Goal: Task Accomplishment & Management: Manage account settings

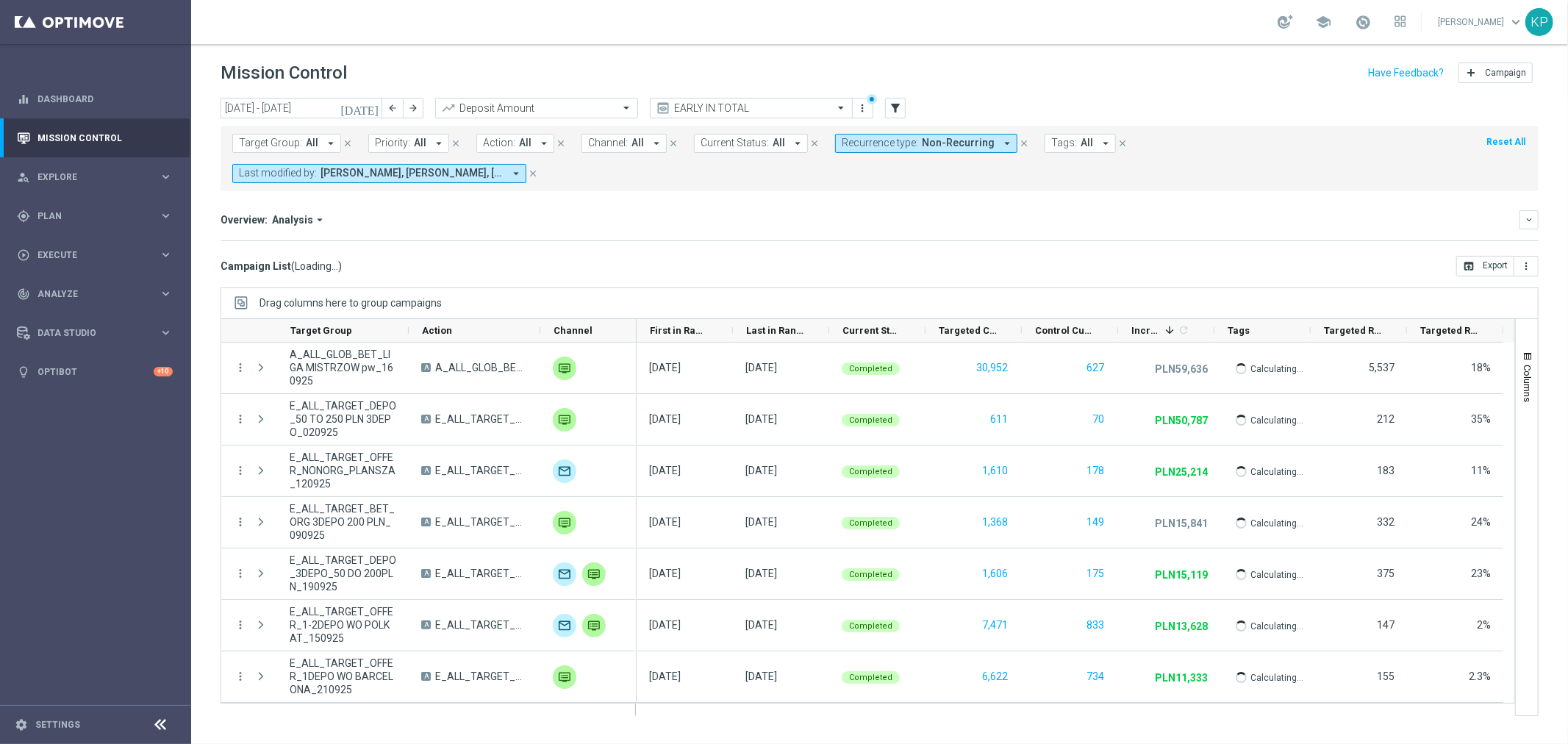
click at [373, 108] on icon "[DATE]" at bounding box center [360, 108] width 40 height 13
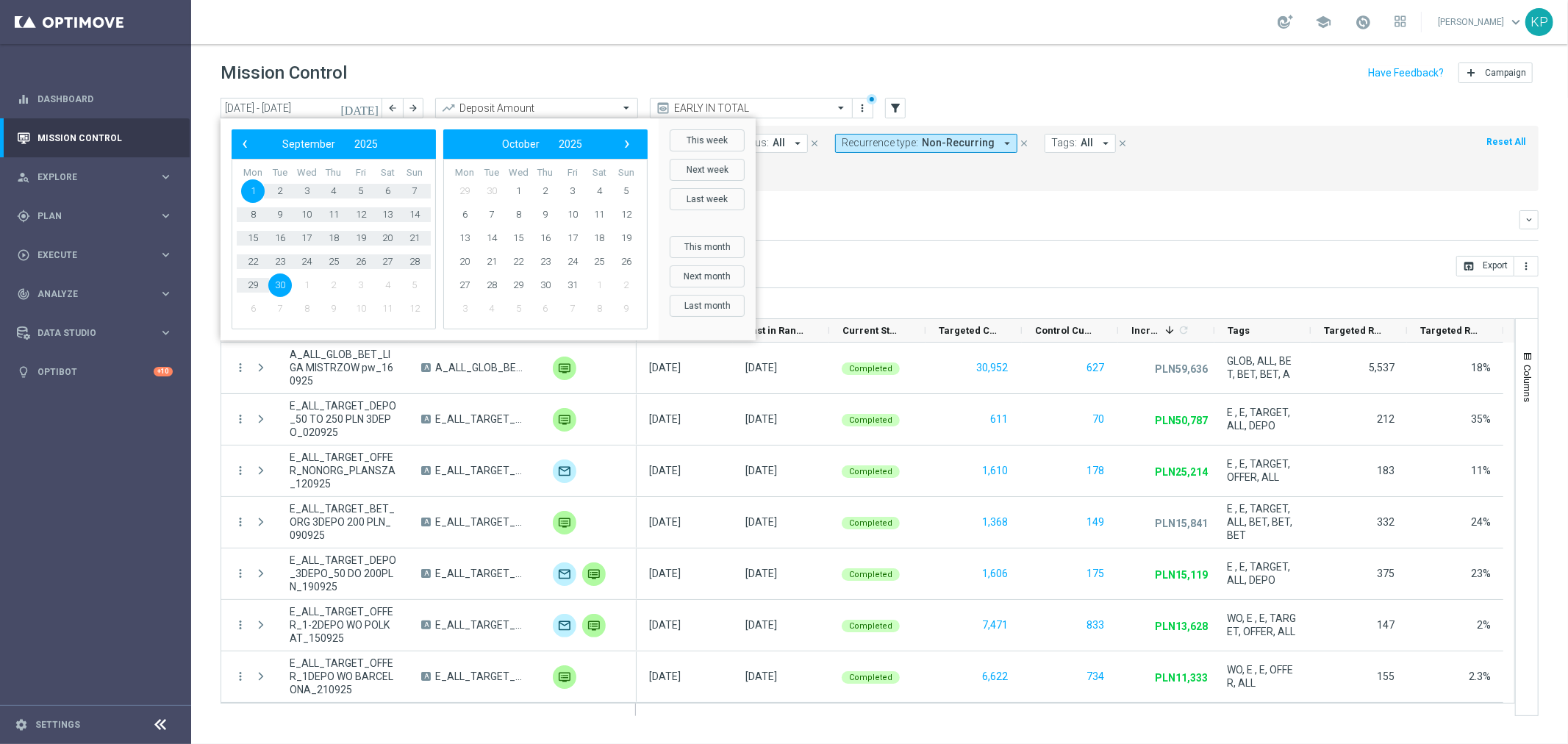
click at [906, 210] on div "Overview: Analysis arrow_drop_down keyboard_arrow_down Increase In Deposit Amou…" at bounding box center [879, 225] width 1318 height 31
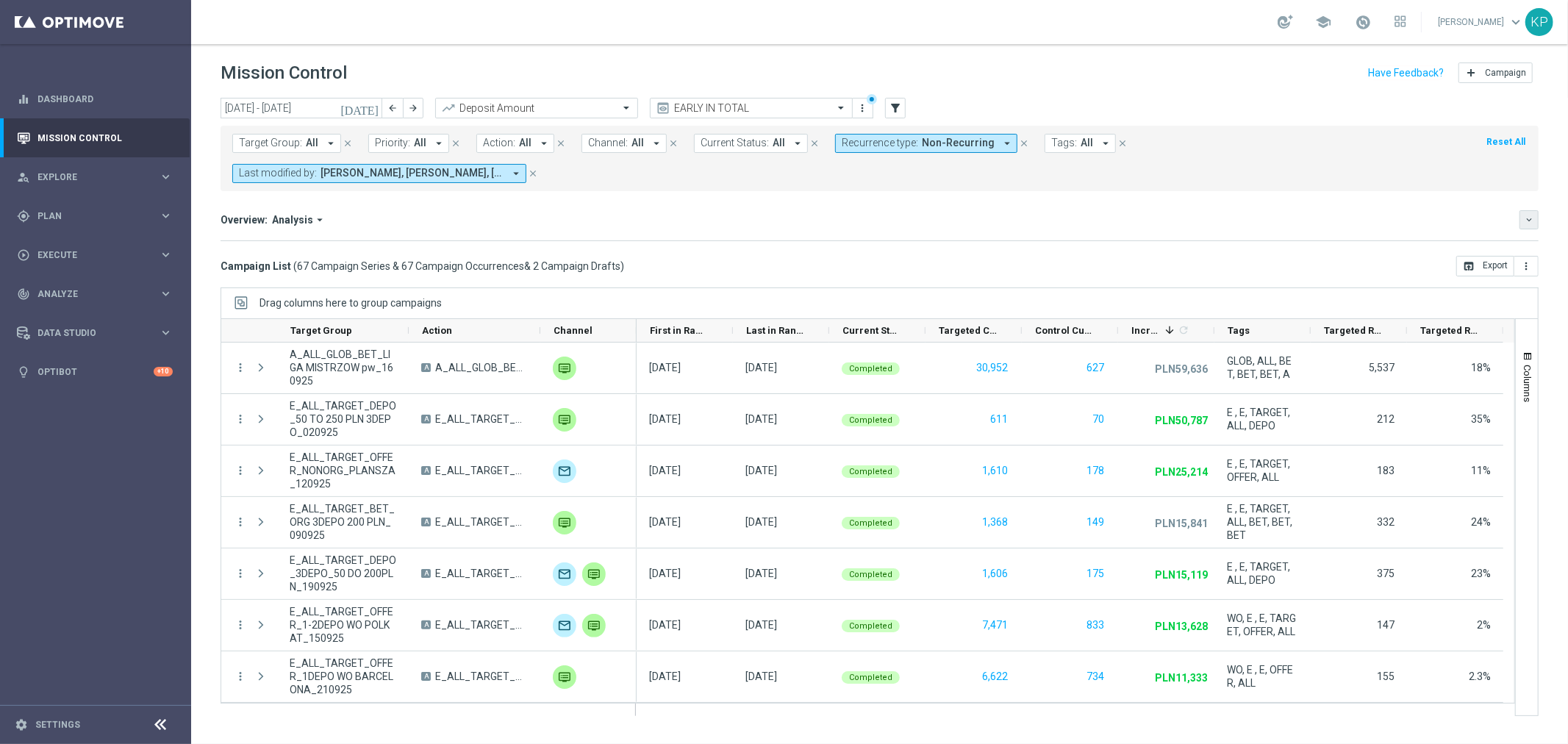
click at [1535, 210] on button "keyboard_arrow_down" at bounding box center [1529, 219] width 19 height 19
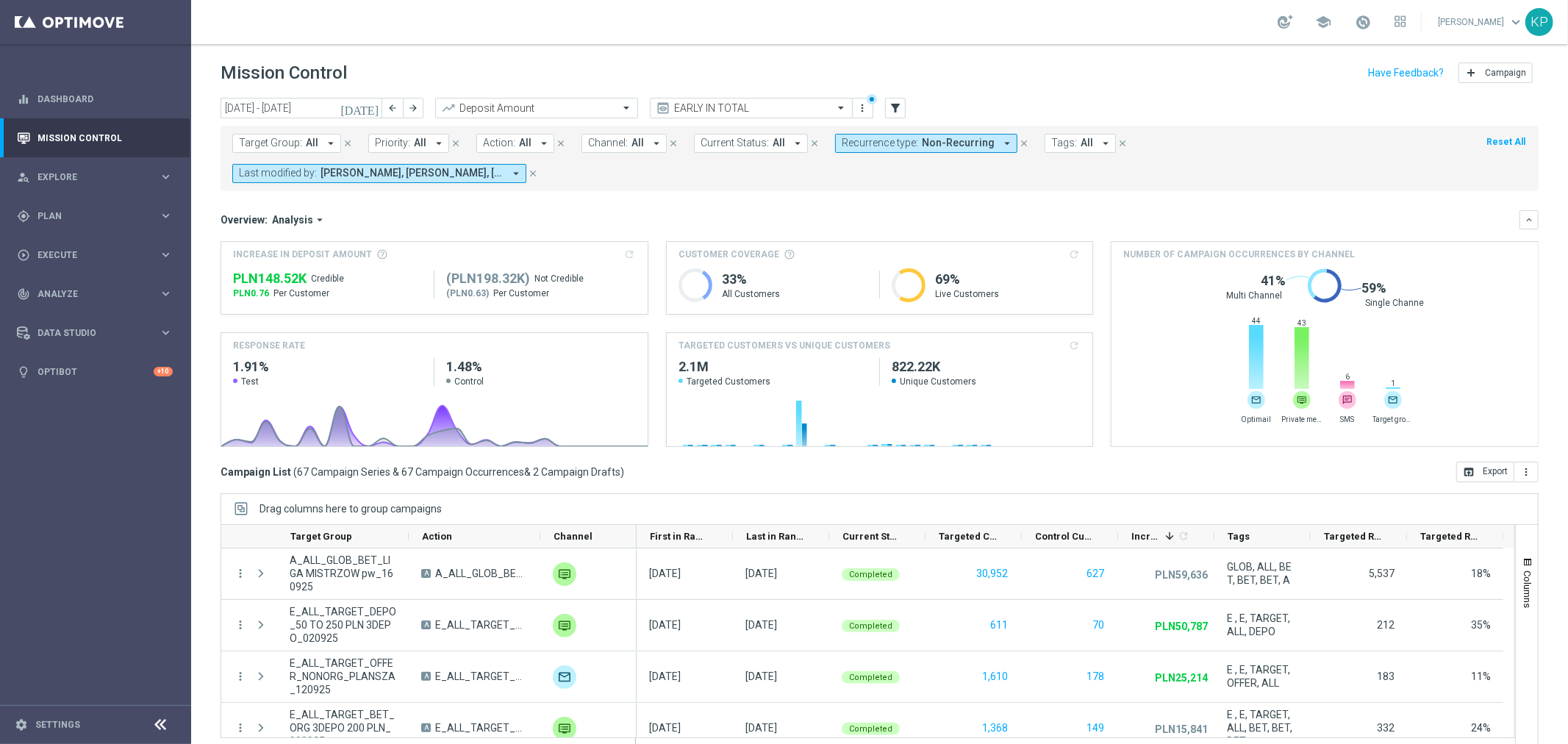
click at [769, 191] on mini-dashboard "Overview: Analysis arrow_drop_down keyboard_arrow_down Increase In Deposit Amou…" at bounding box center [879, 326] width 1318 height 271
click at [1099, 145] on icon "arrow_drop_down" at bounding box center [1105, 143] width 13 height 13
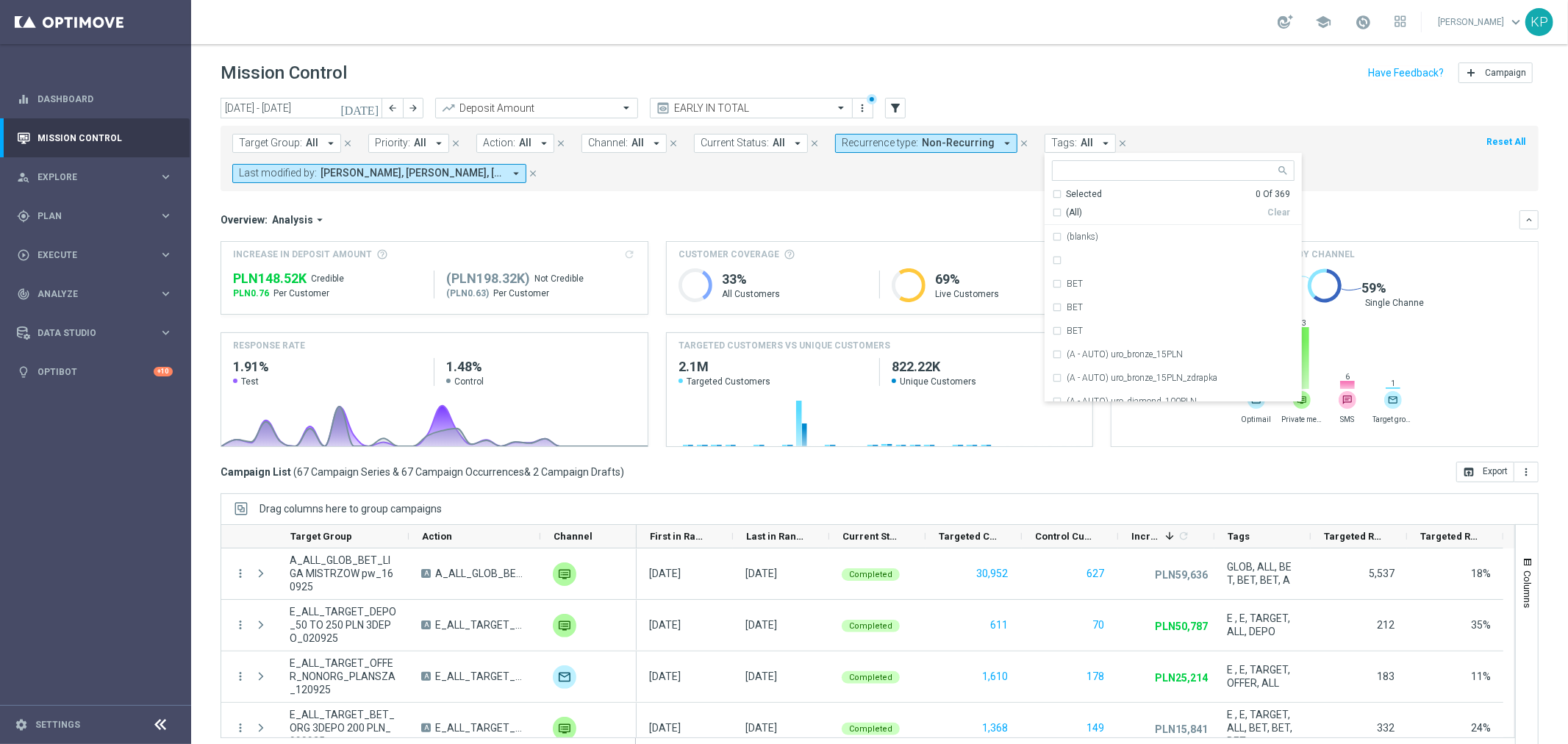
click at [783, 210] on div "Overview: Analysis arrow_drop_down keyboard_arrow_down" at bounding box center [879, 219] width 1318 height 19
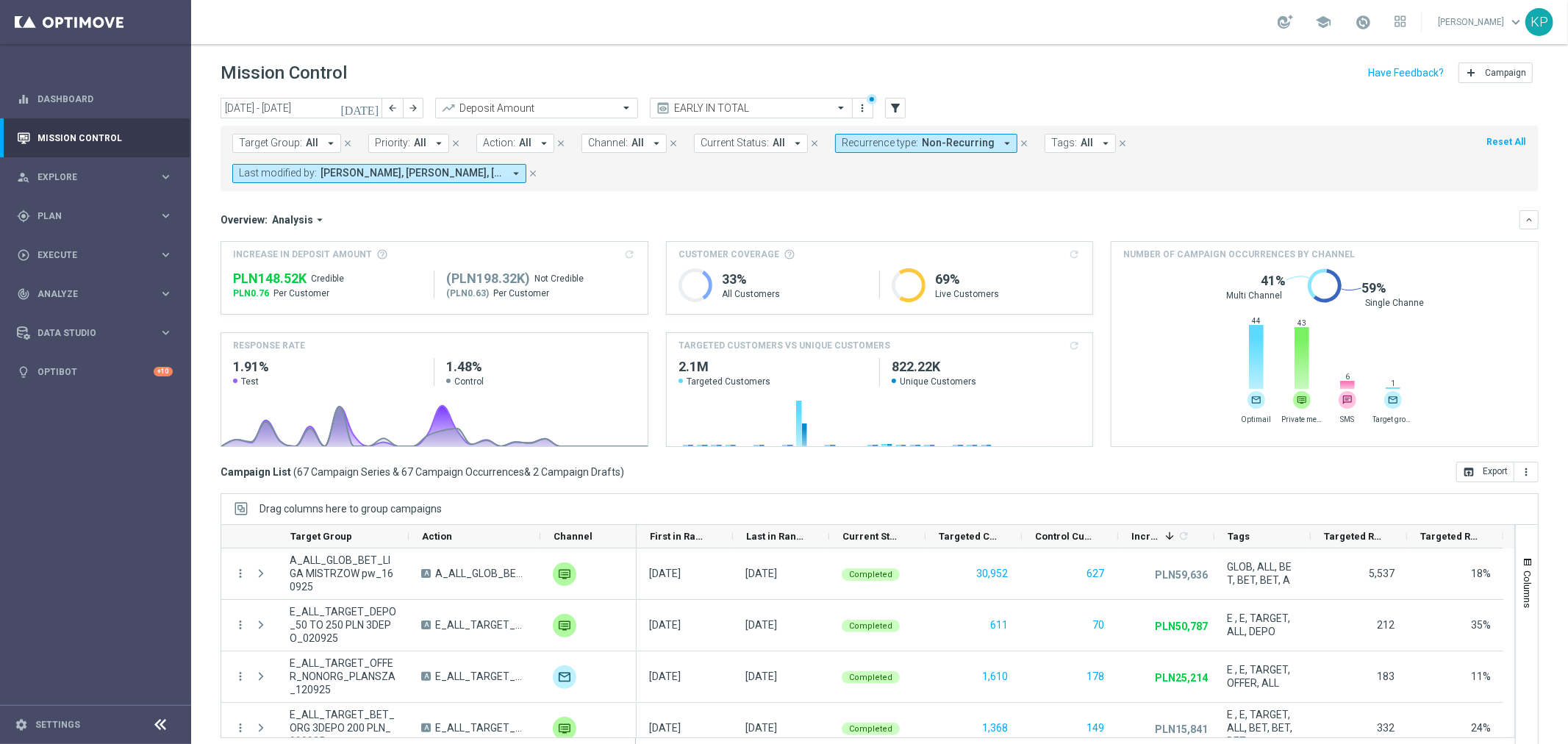
click at [372, 107] on icon "[DATE]" at bounding box center [360, 108] width 40 height 13
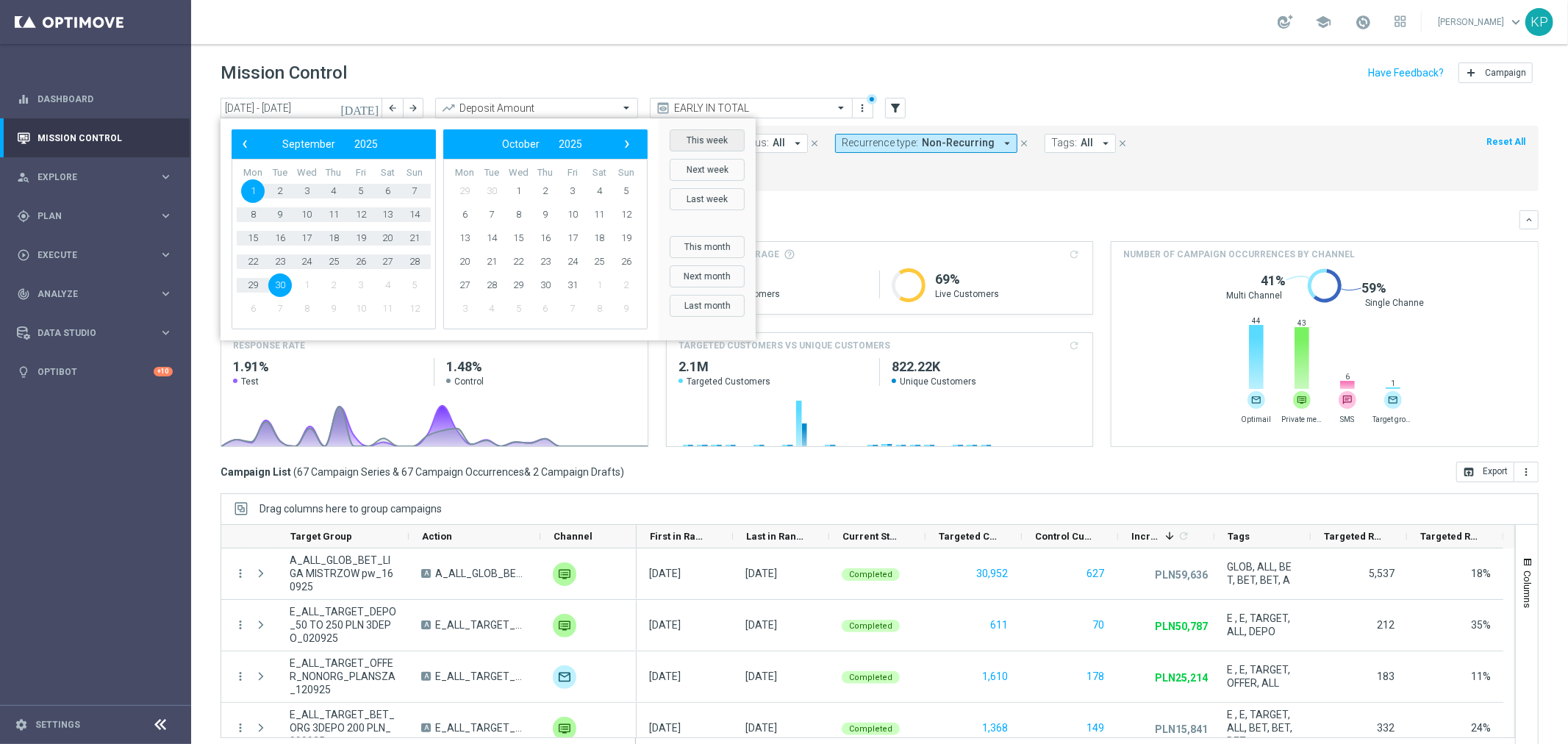
click at [701, 141] on button "This week" at bounding box center [707, 140] width 75 height 22
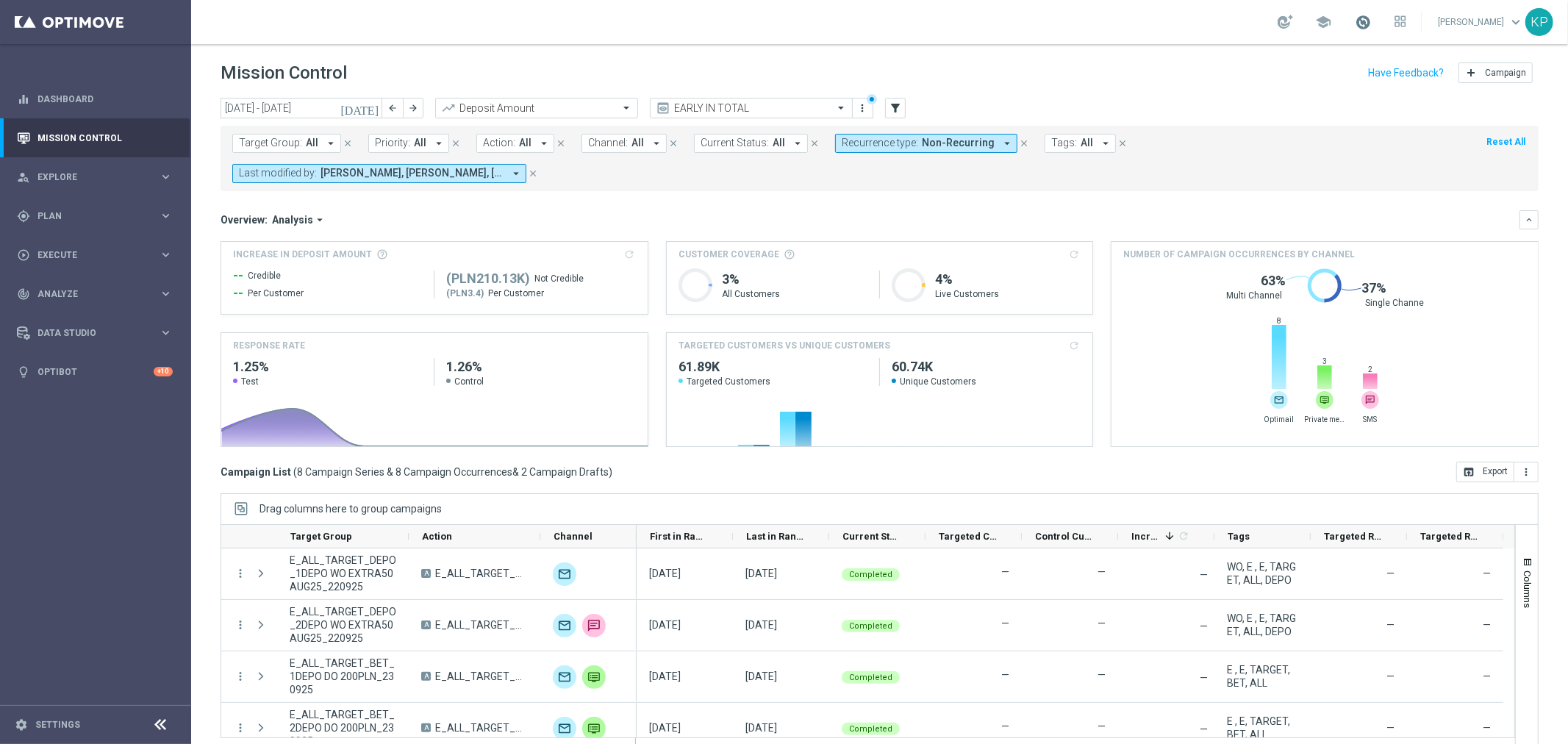
click at [1360, 21] on span at bounding box center [1362, 22] width 16 height 16
click at [1358, 20] on span at bounding box center [1362, 22] width 16 height 16
click at [947, 1] on div "school Krystian Potoczny keyboard_arrow_down KP" at bounding box center [879, 22] width 1377 height 44
click at [1522, 210] on button "keyboard_arrow_down" at bounding box center [1529, 219] width 19 height 19
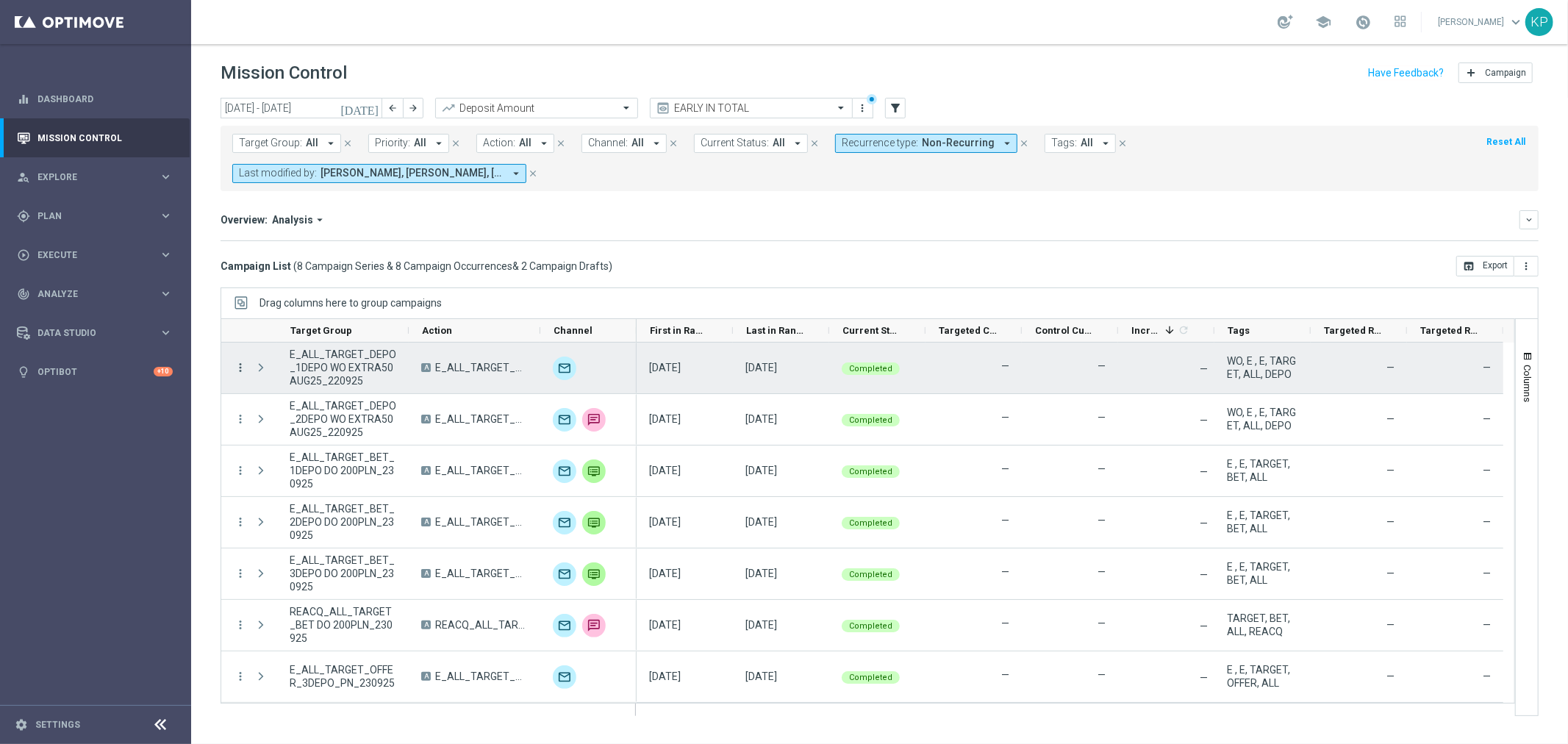
click at [242, 361] on icon "more_vert" at bounding box center [240, 368] width 13 height 13
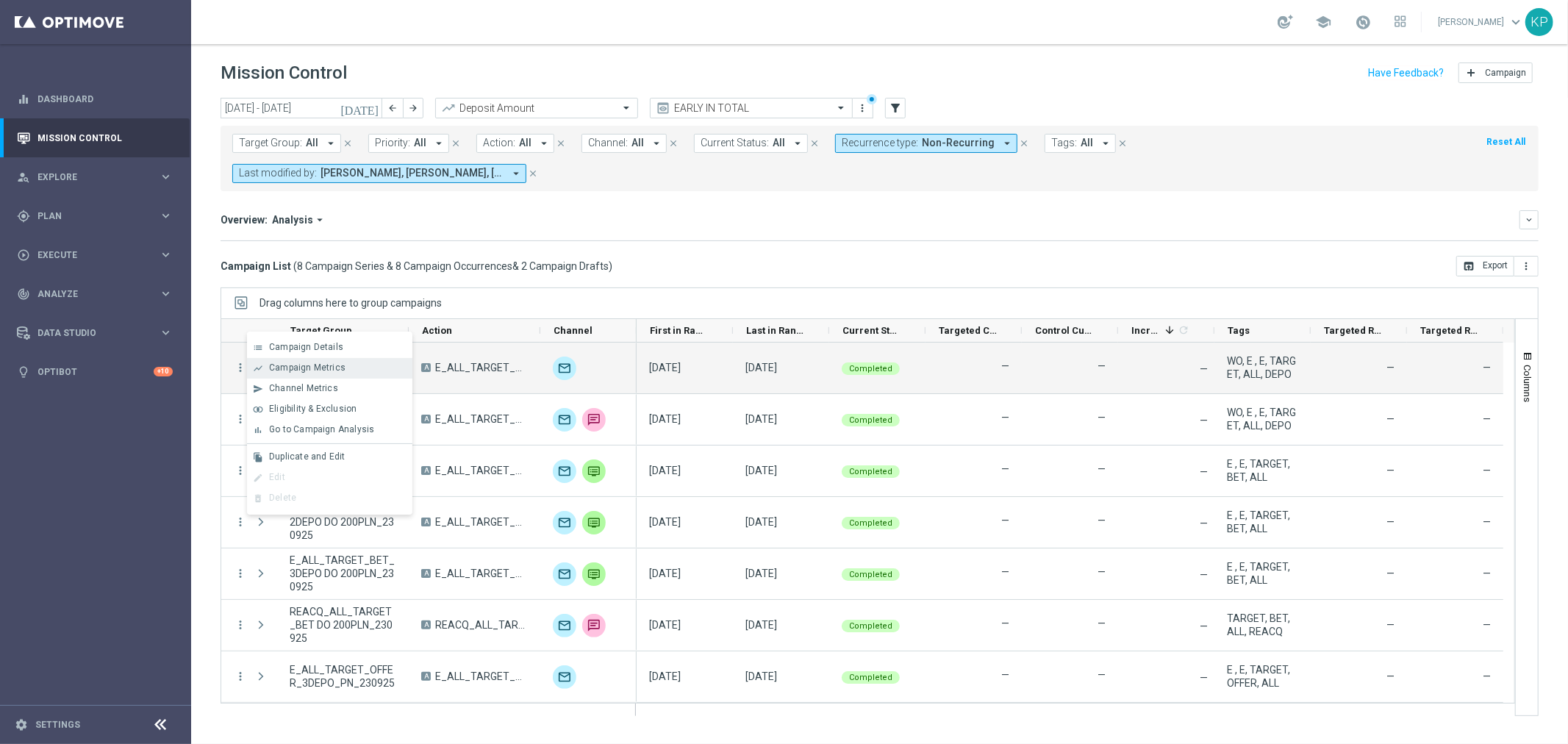
click at [276, 365] on span "Campaign Metrics" at bounding box center [307, 368] width 76 height 10
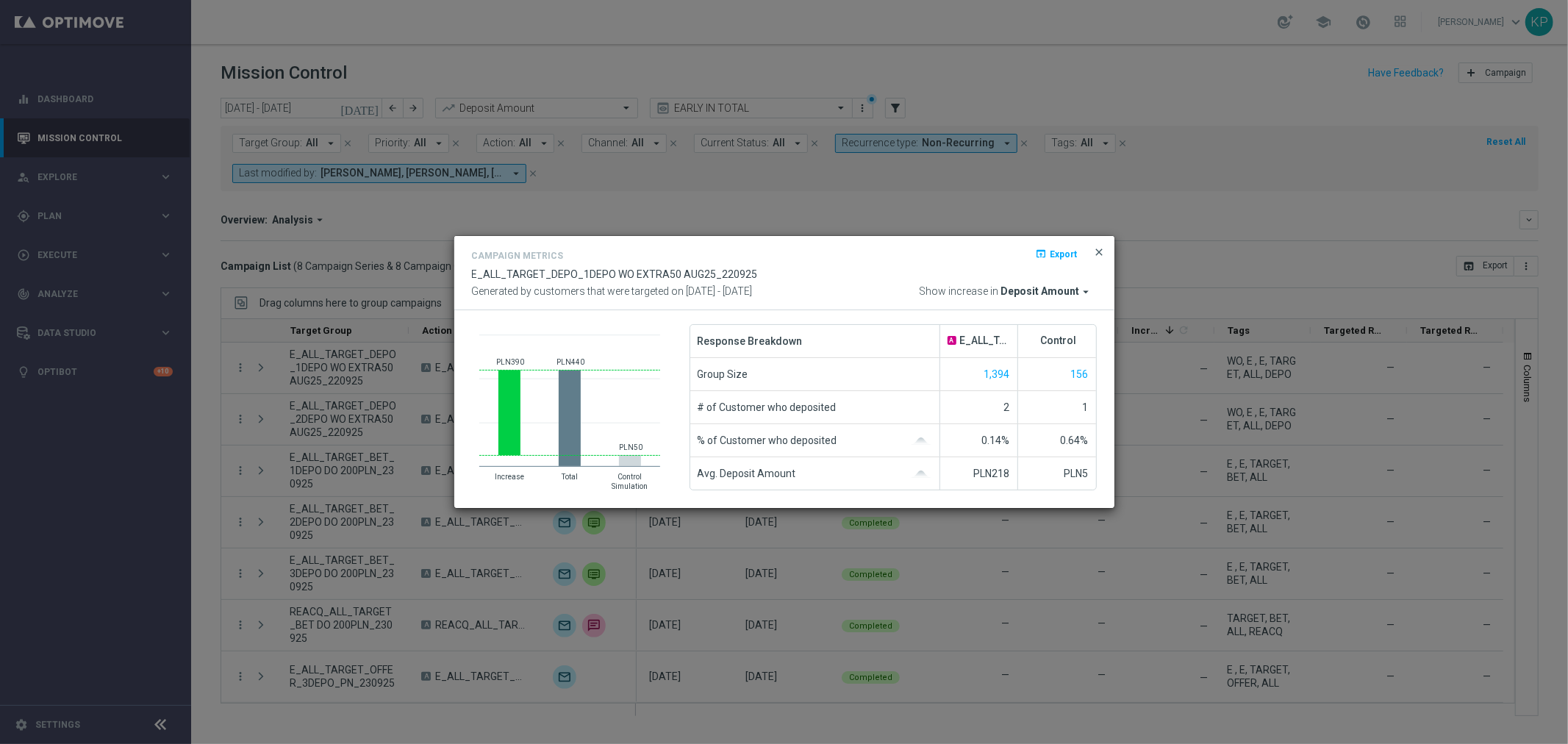
click at [1101, 249] on span "close" at bounding box center [1100, 252] width 11 height 11
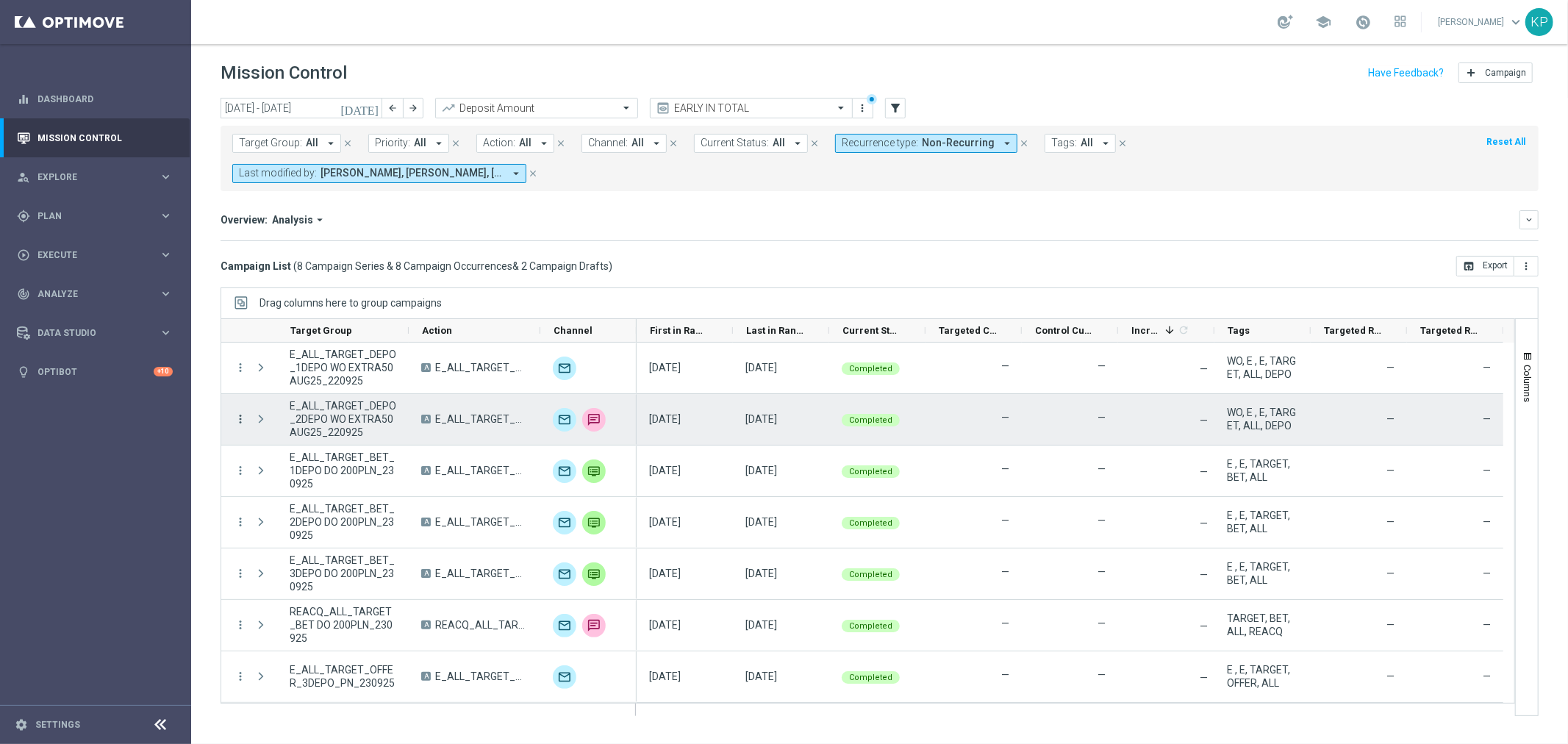
click at [240, 412] on icon "more_vert" at bounding box center [240, 419] width 13 height 13
click at [269, 411] on div "show_chart Campaign Metrics" at bounding box center [330, 420] width 165 height 21
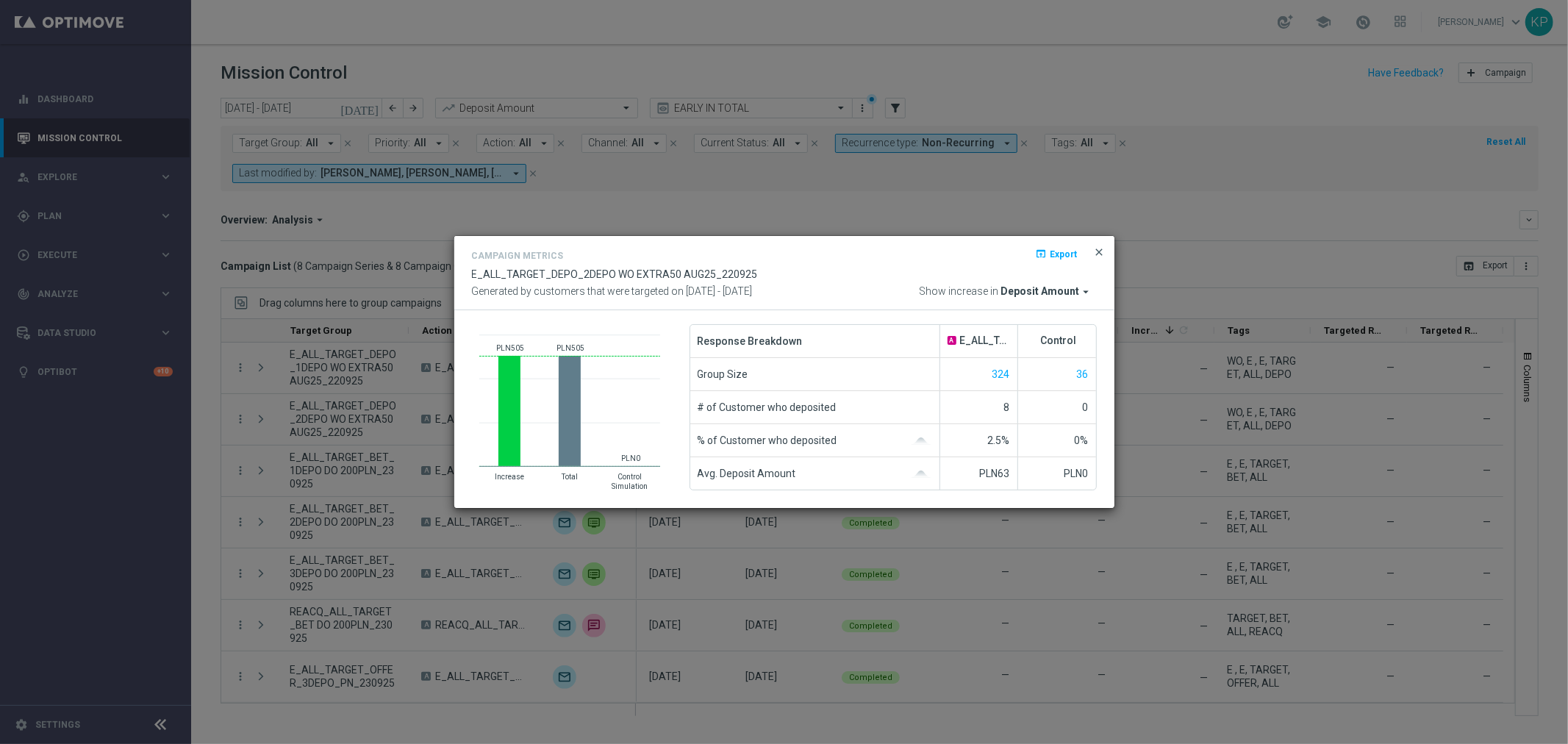
click at [1094, 253] on span "close" at bounding box center [1100, 252] width 11 height 11
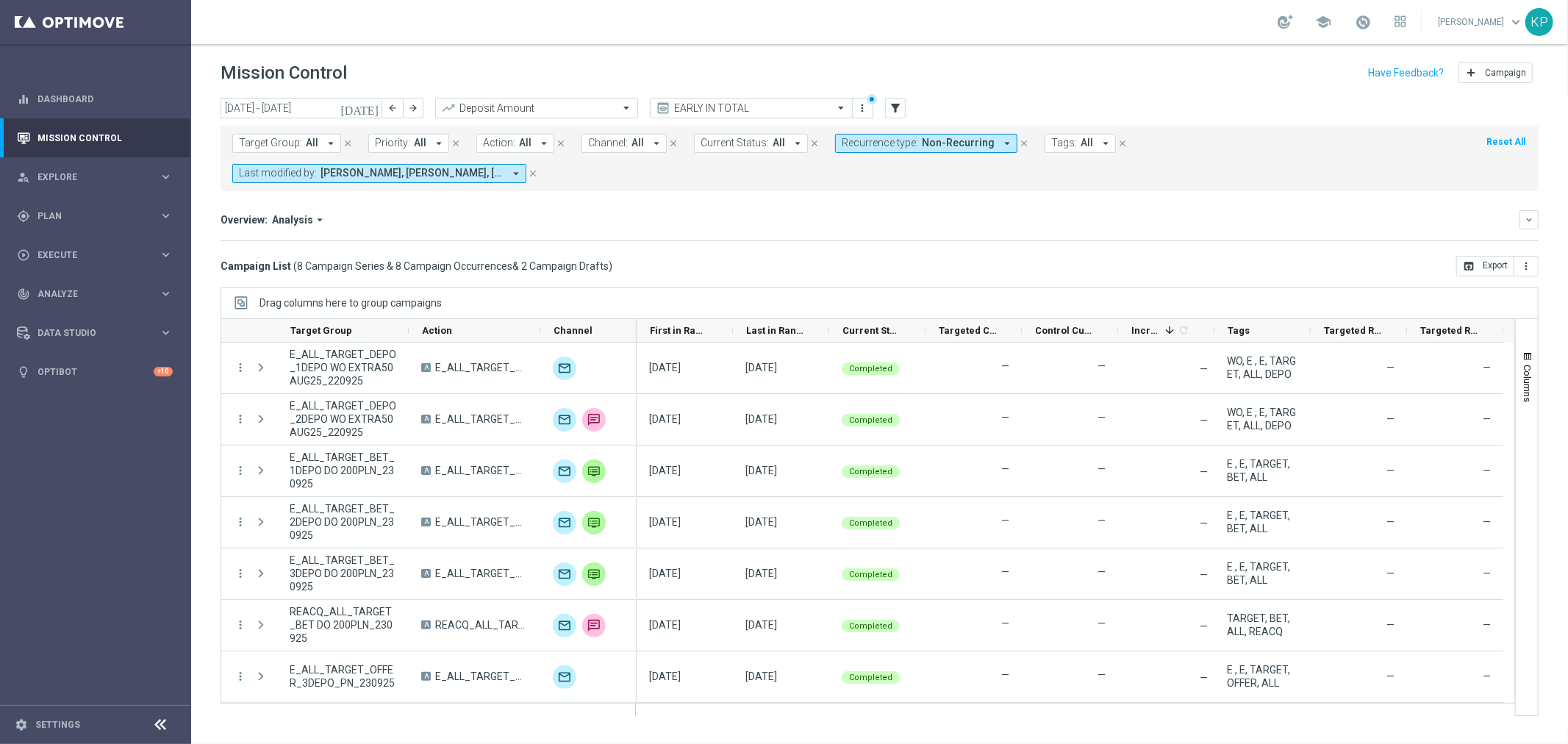
click at [370, 109] on icon "[DATE]" at bounding box center [360, 108] width 40 height 13
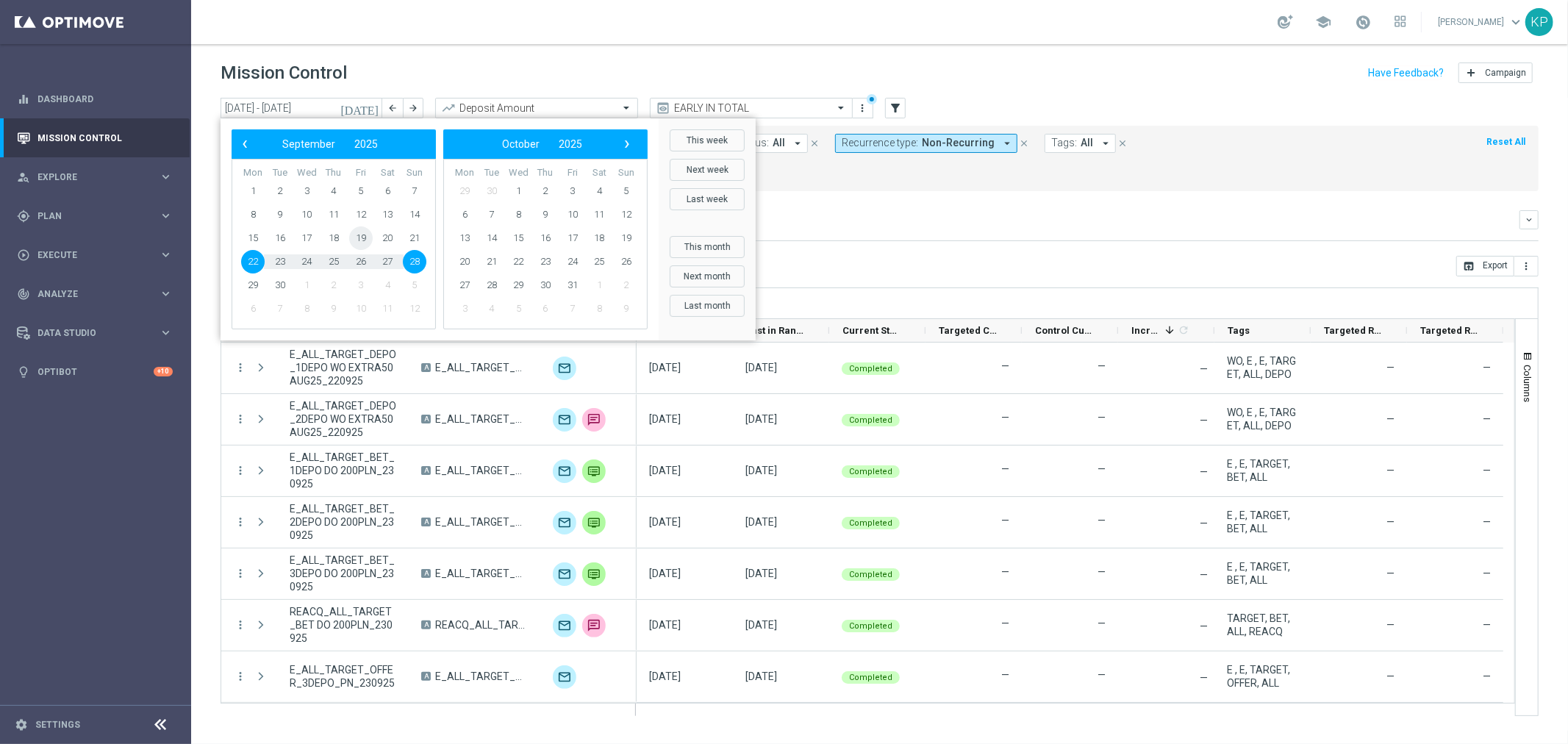
click at [353, 236] on span "19" at bounding box center [361, 238] width 24 height 24
click at [414, 238] on span "21" at bounding box center [414, 238] width 24 height 24
type input "[DATE] - [DATE]"
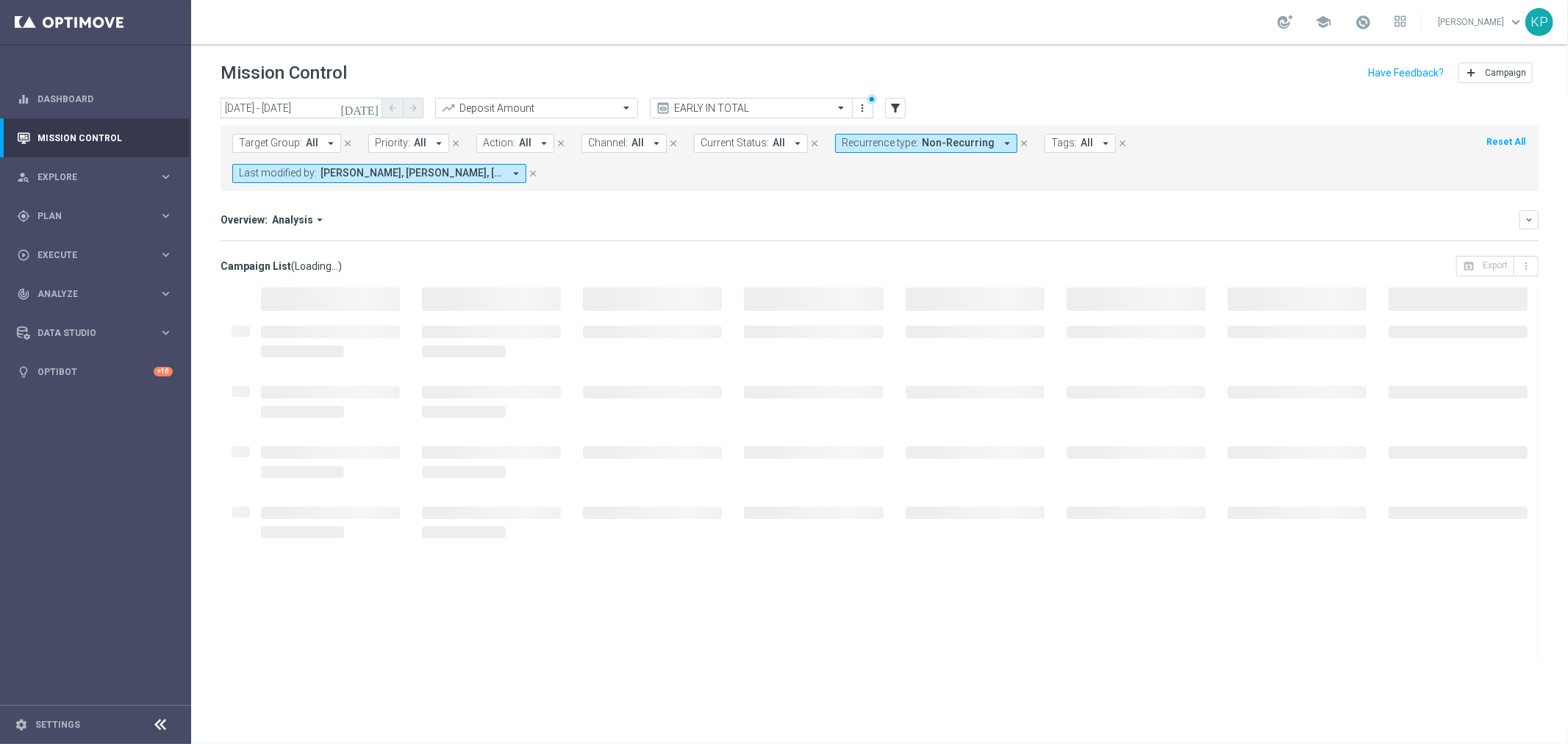
click at [743, 213] on div "Overview: Analysis arrow_drop_down" at bounding box center [870, 219] width 1299 height 13
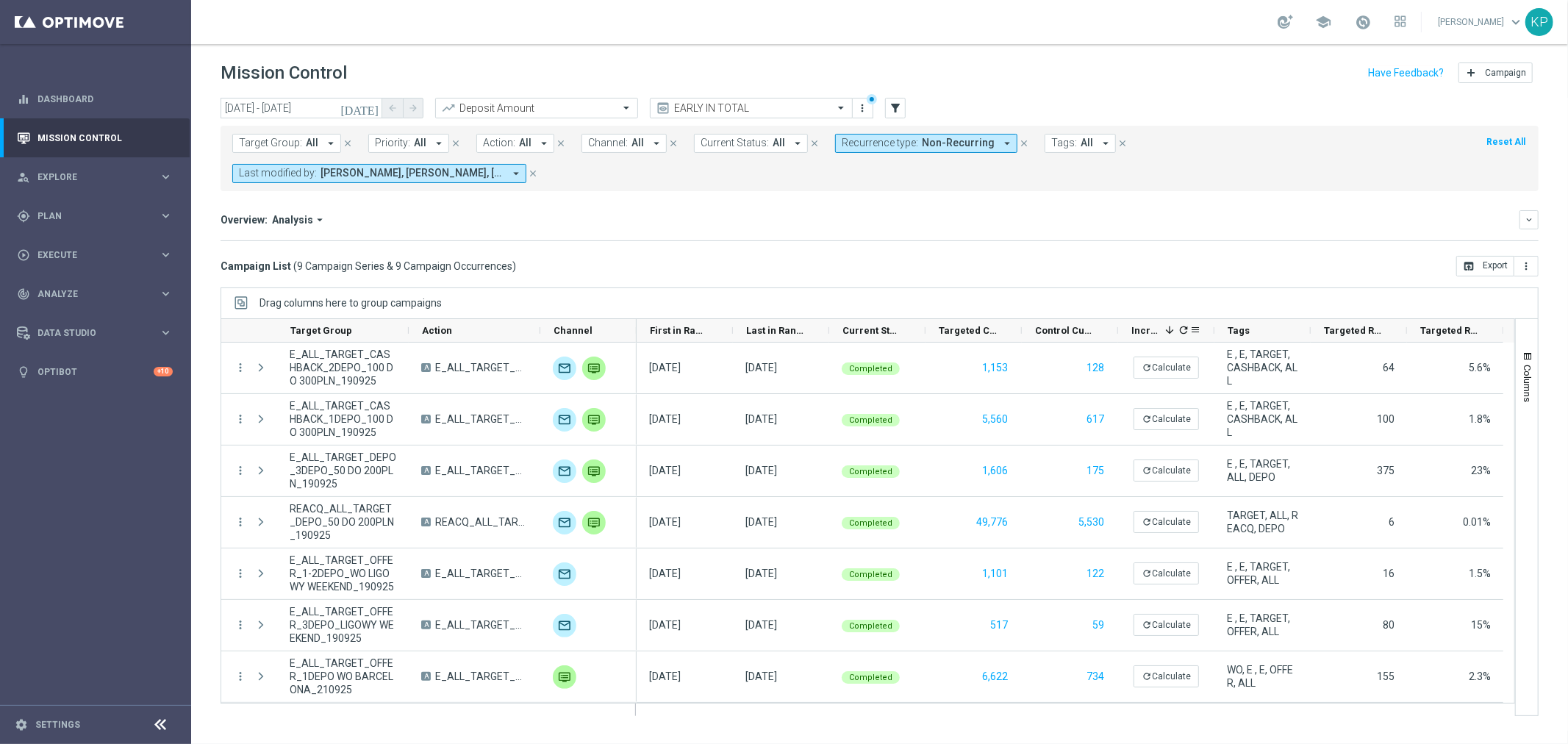
click at [1181, 324] on icon "refresh" at bounding box center [1183, 330] width 11 height 11
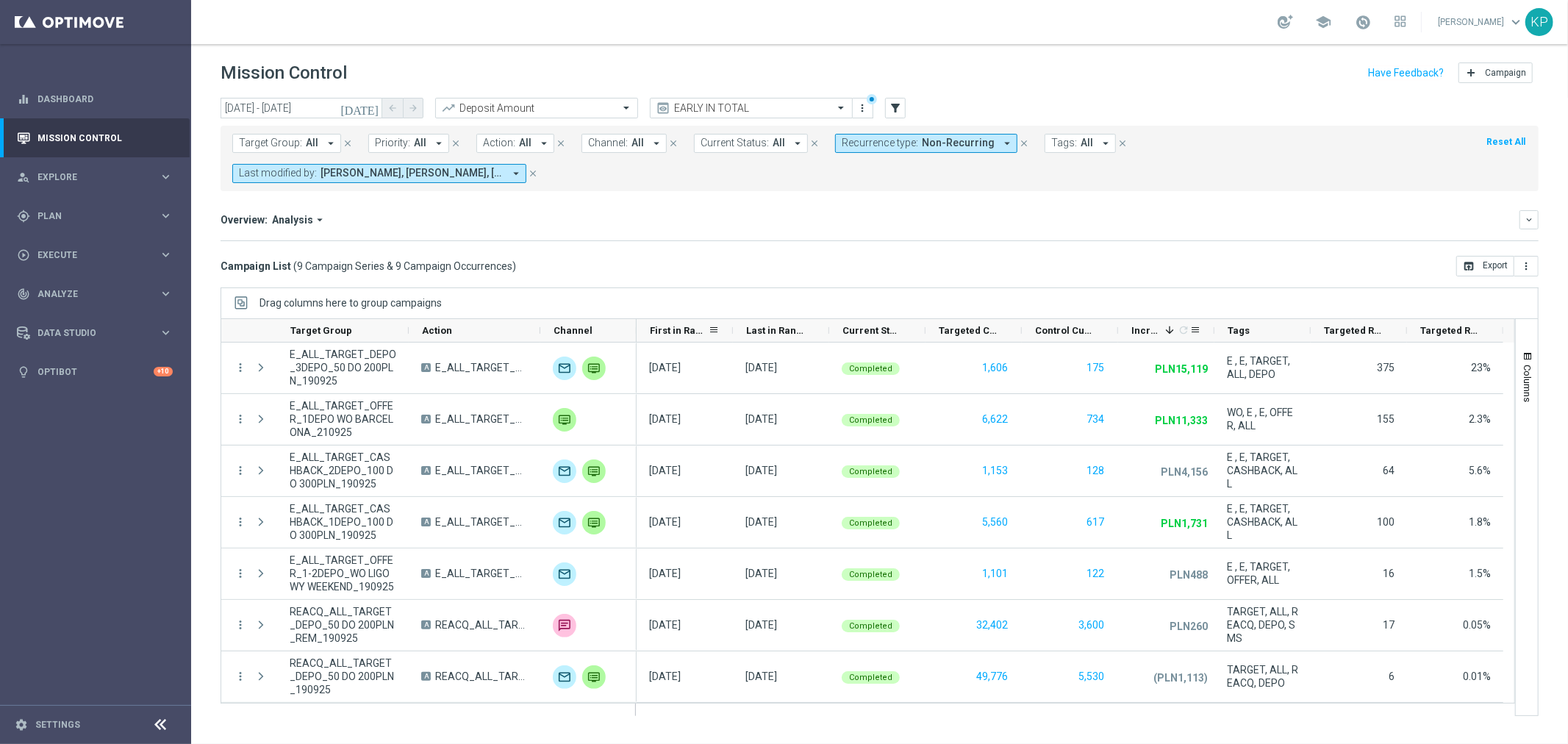
click at [676, 325] on span "First in Range" at bounding box center [678, 331] width 58 height 11
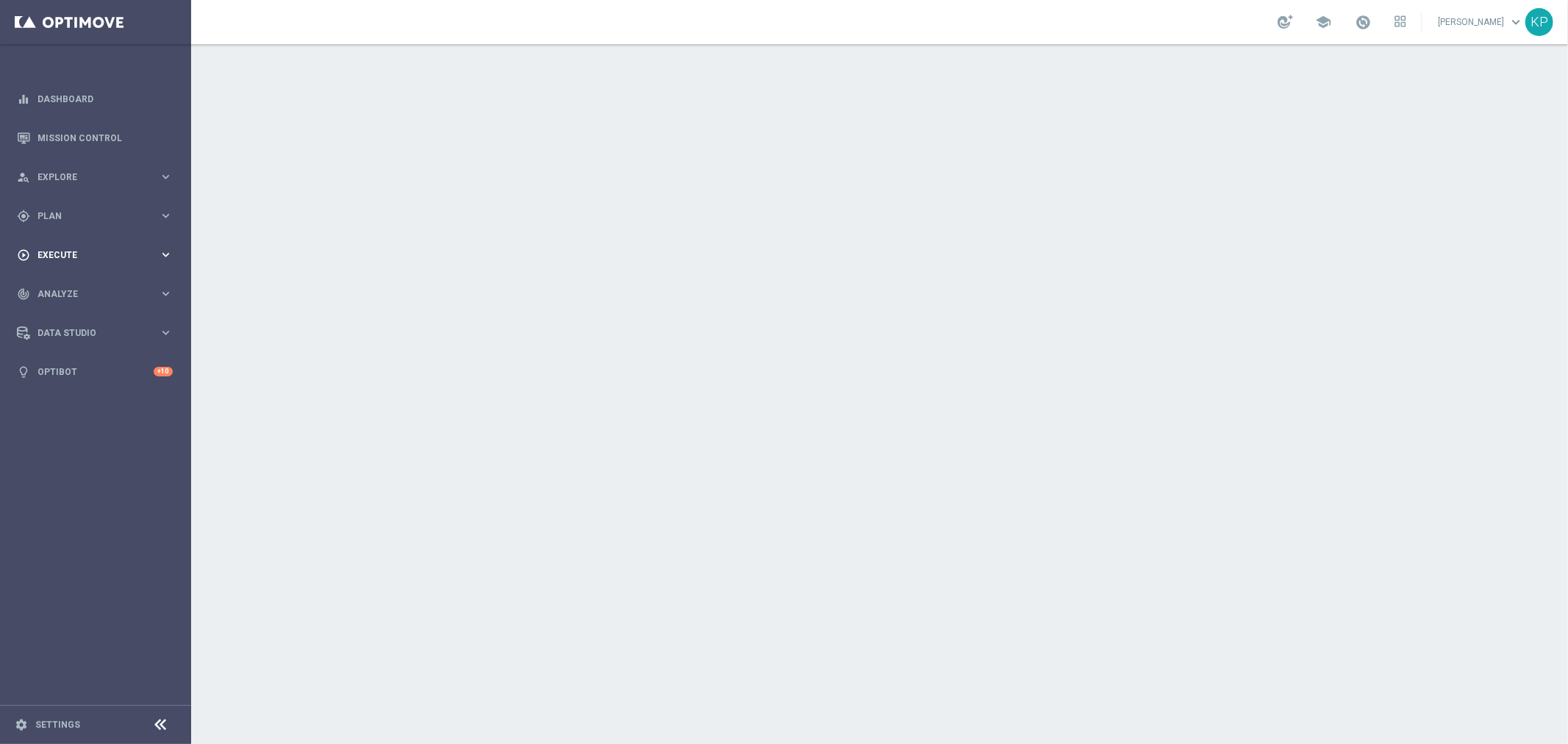
click at [133, 216] on span "Plan" at bounding box center [98, 216] width 122 height 9
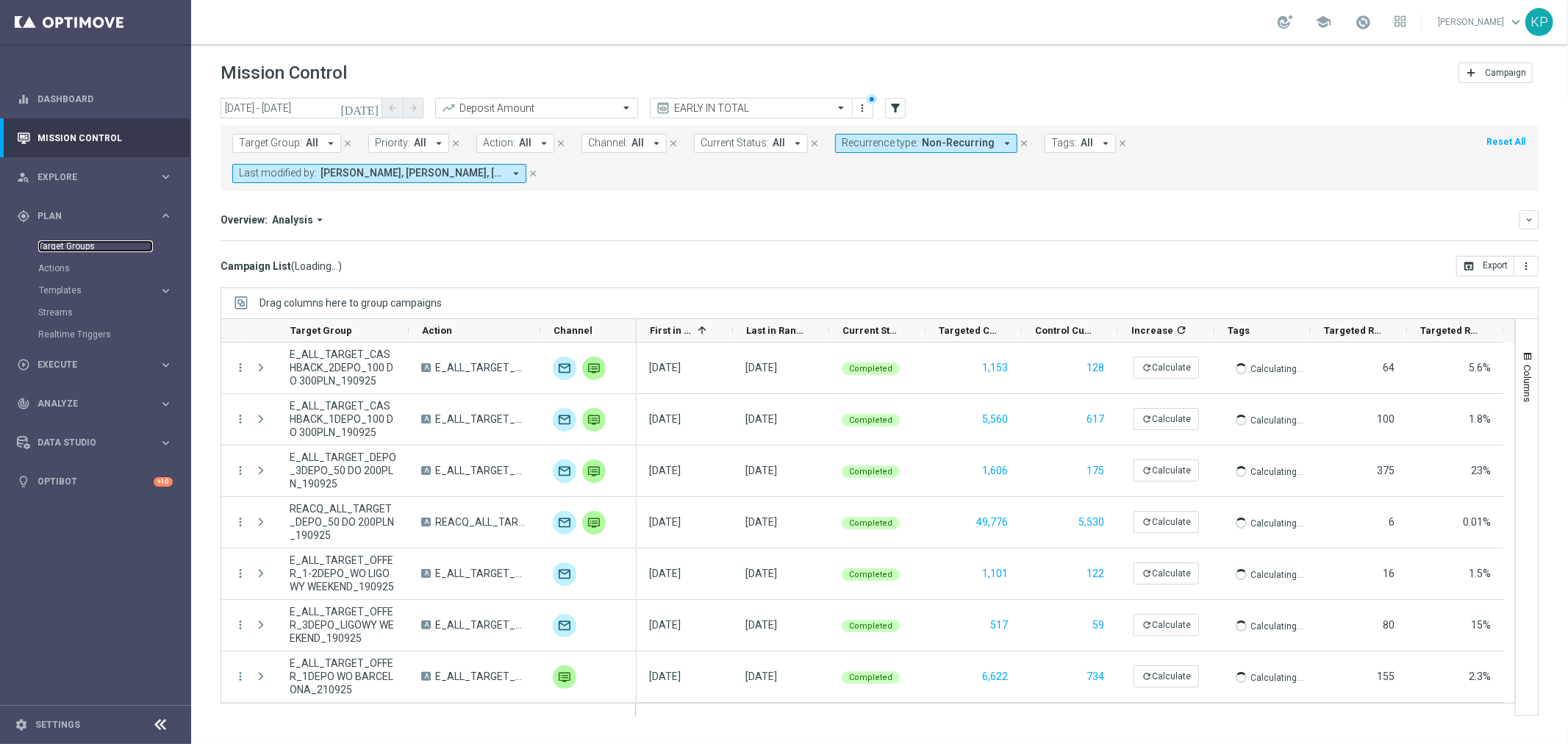
click at [66, 241] on link "Target Groups" at bounding box center [95, 246] width 115 height 11
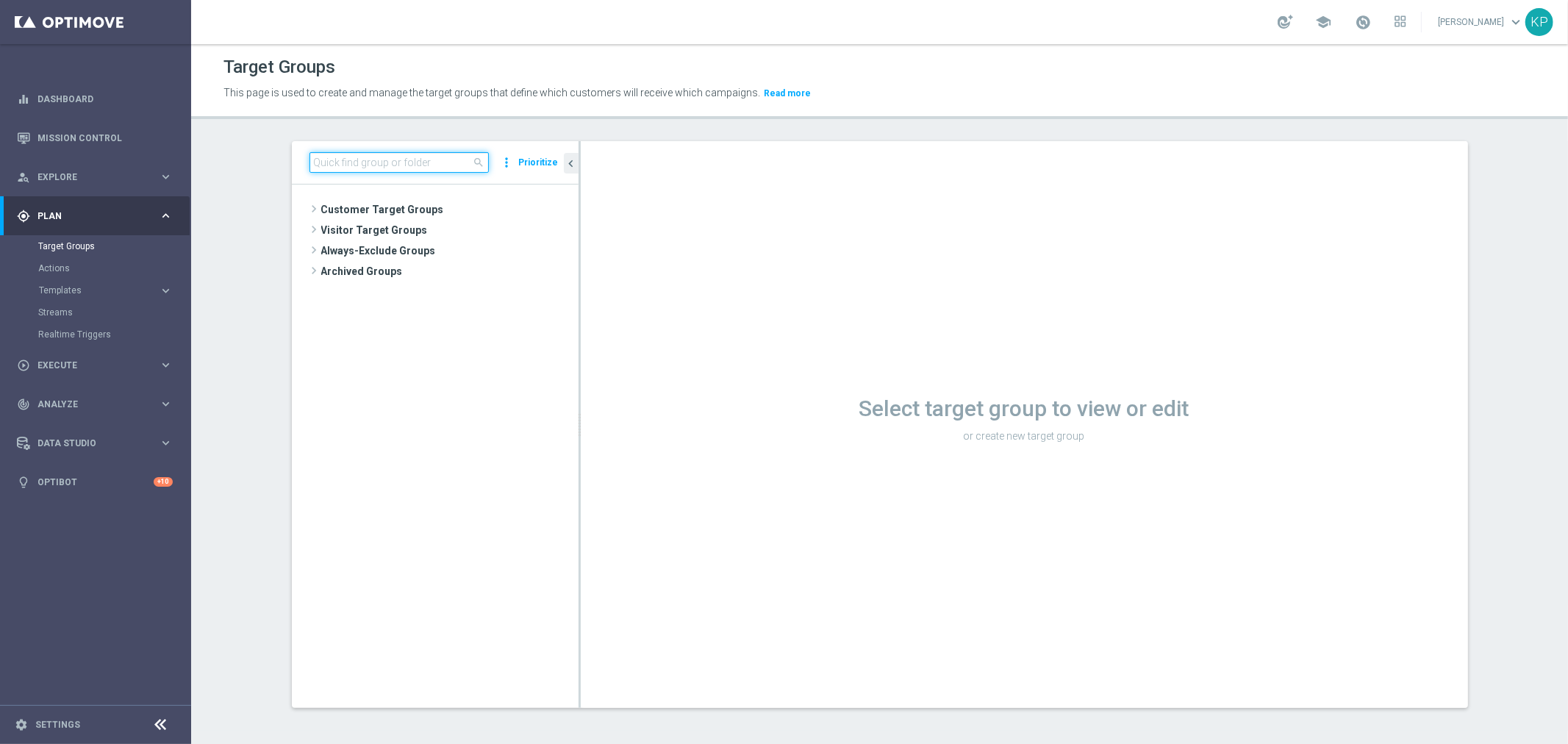
click at [402, 158] on input at bounding box center [399, 162] width 179 height 21
paste input "E_ALL_TARGET_OFFER_1DEPO WO PN_240925"
click at [438, 258] on div "insert_drive_file E_ALL_TARGET_OFFER_1DEPO WO PN_240925" at bounding box center [447, 251] width 195 height 21
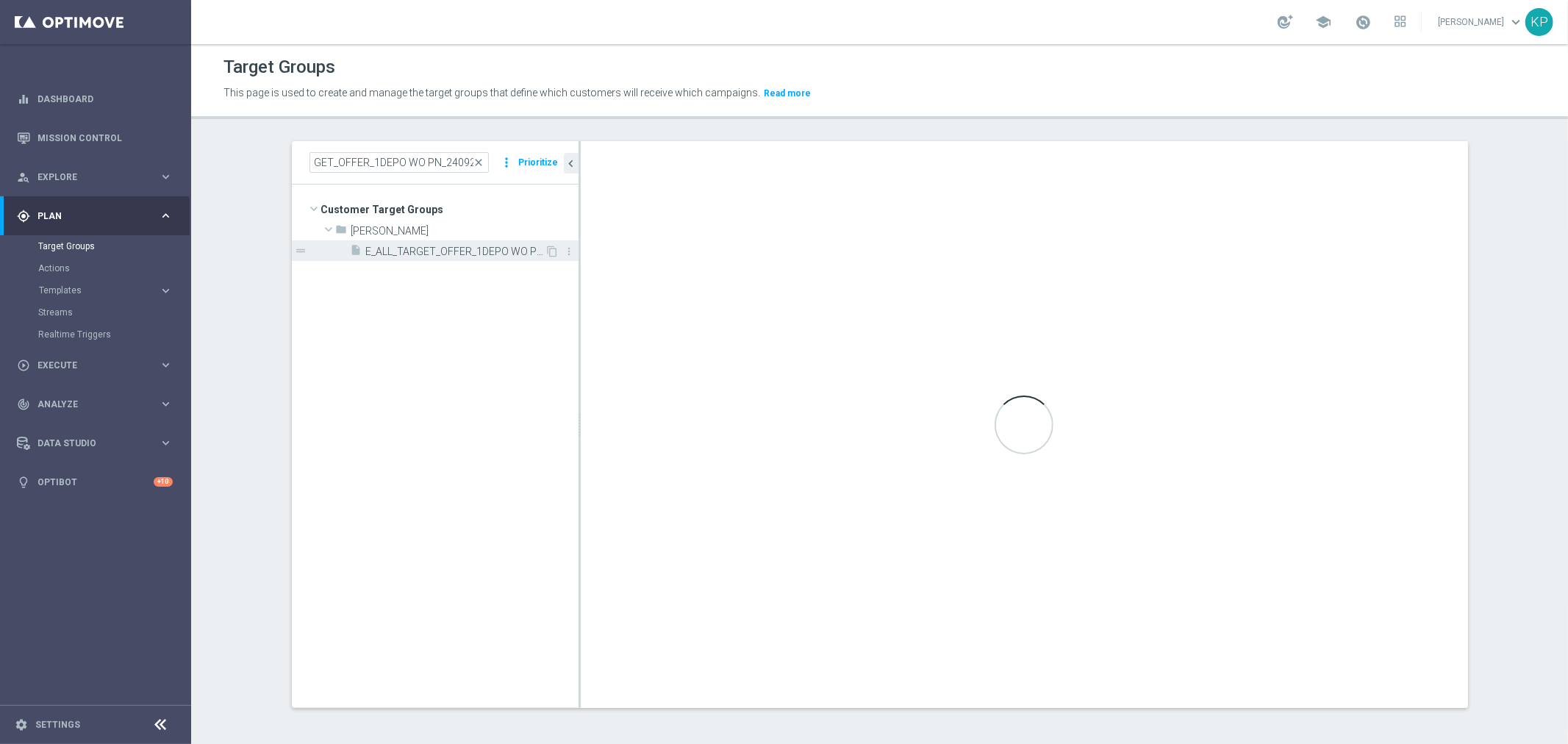
scroll to position [0, 0]
click at [893, 82] on div "This page is used to create and manage the target groups that define which cust…" at bounding box center [712, 93] width 1000 height 24
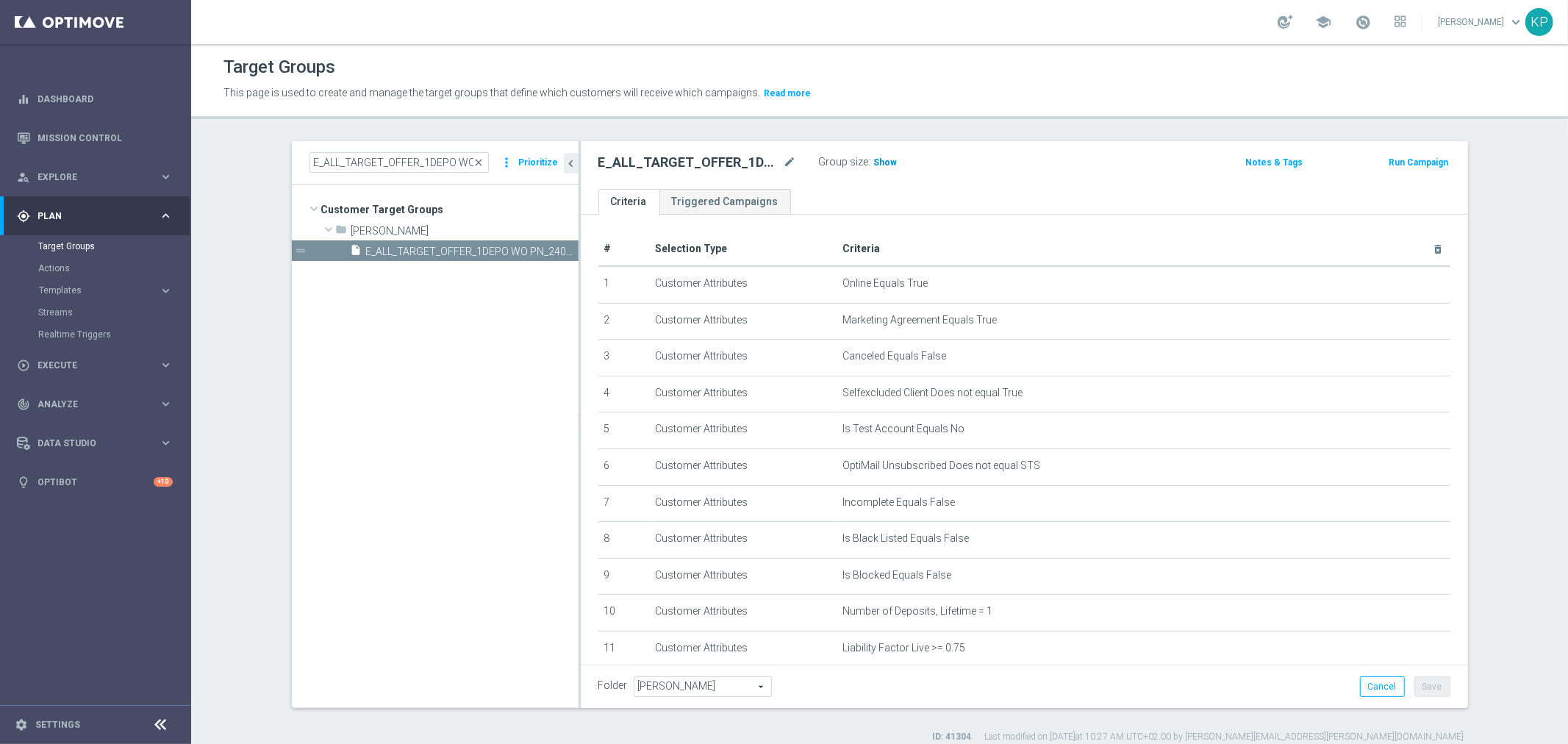
click at [883, 162] on span "Show" at bounding box center [885, 162] width 24 height 10
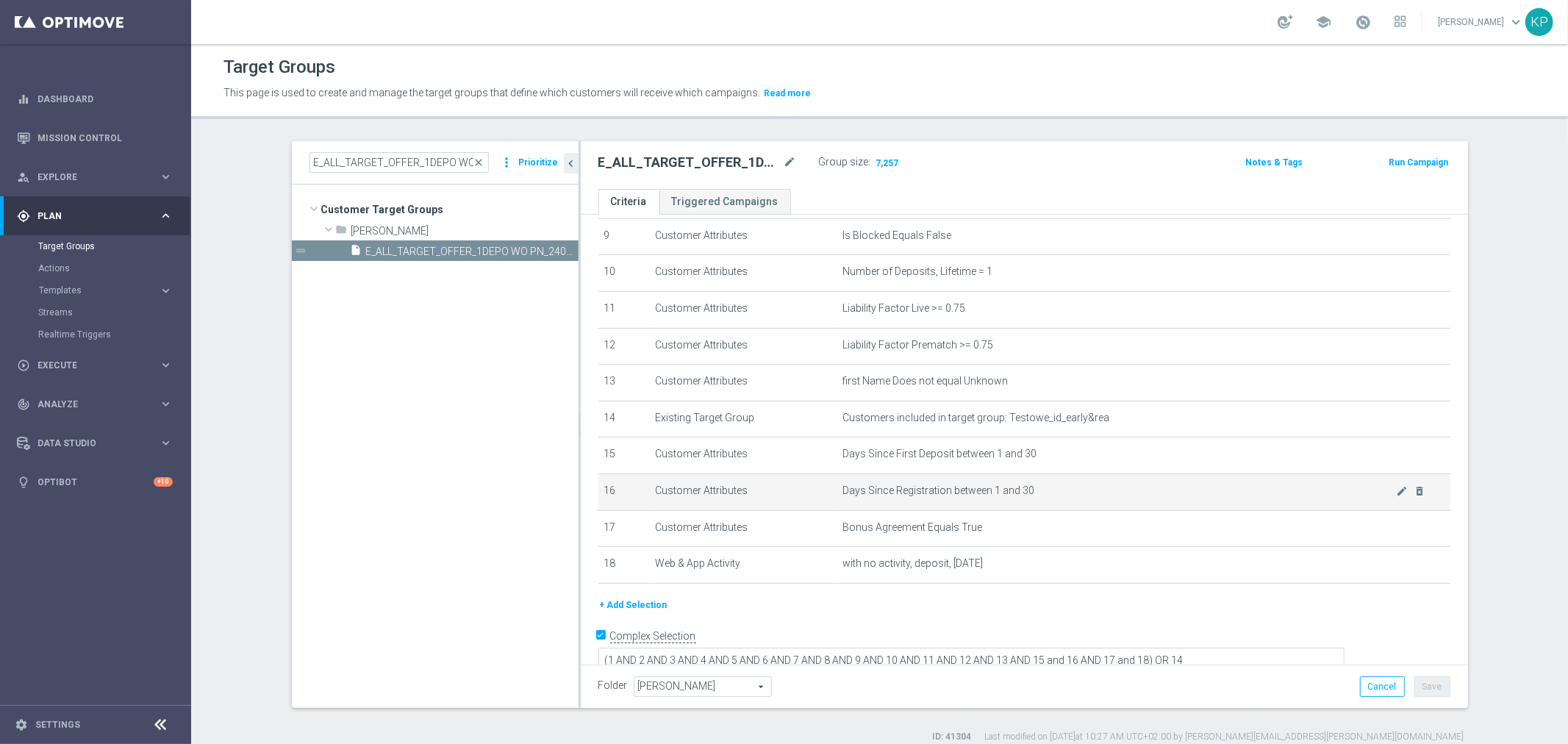
scroll to position [258, 0]
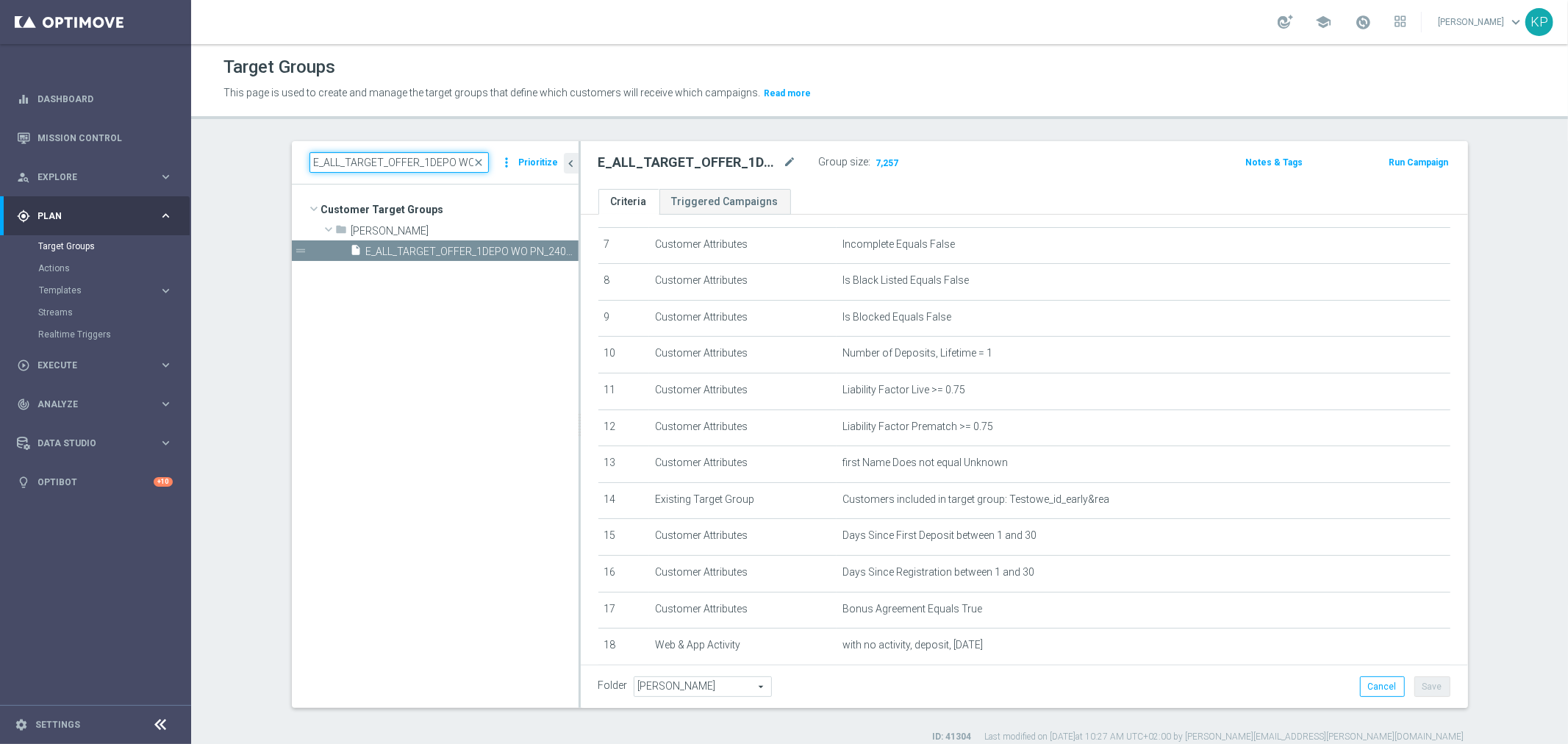
click at [423, 160] on input "E_ALL_TARGET_OFFER_1DEPO WO PN_240925" at bounding box center [399, 162] width 179 height 21
paste input "2"
type input "E_ALL_TARGET_OFFER_2DEPO WO PN_240925"
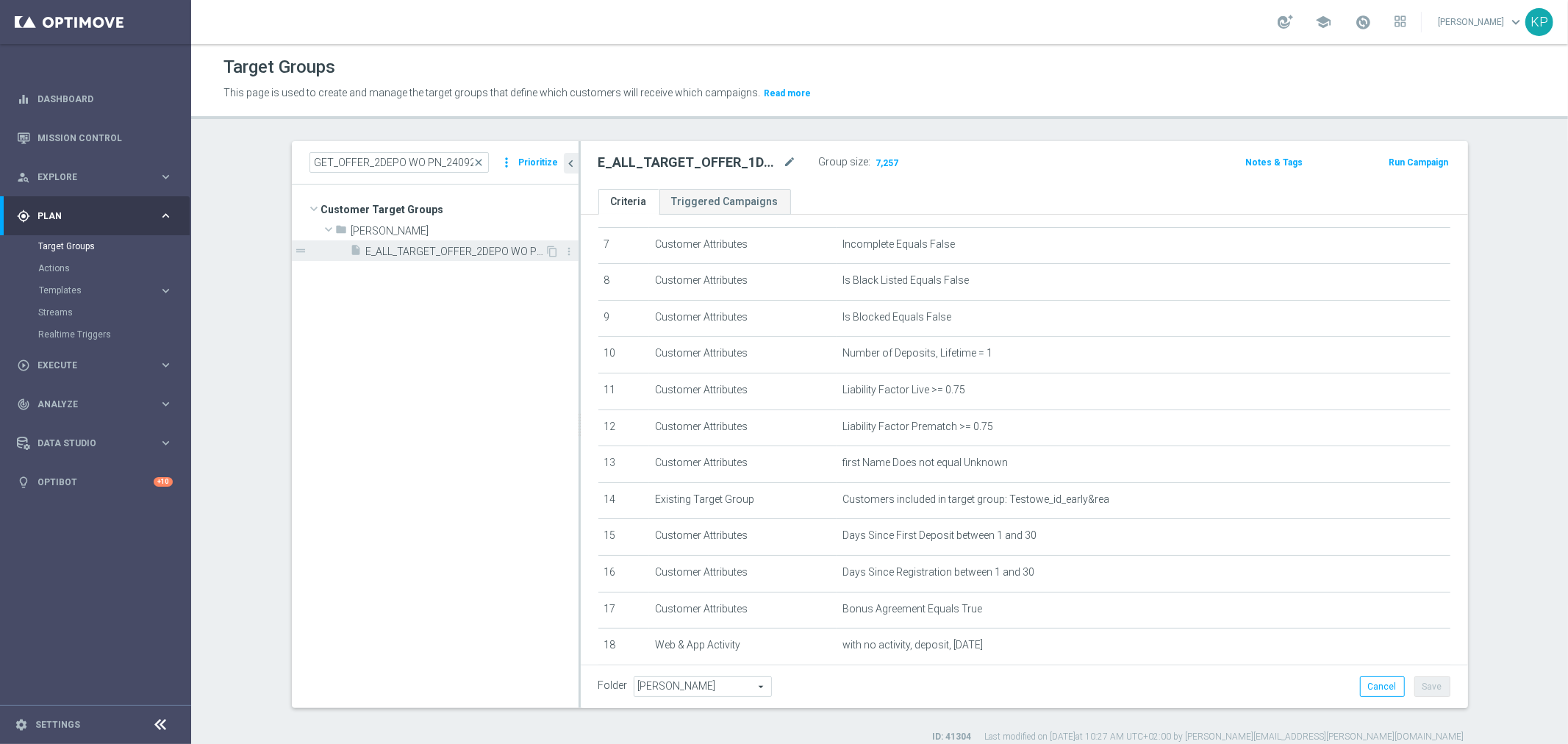
click at [444, 255] on span "E_ALL_TARGET_OFFER_2DEPO WO PN_240925" at bounding box center [455, 252] width 179 height 12
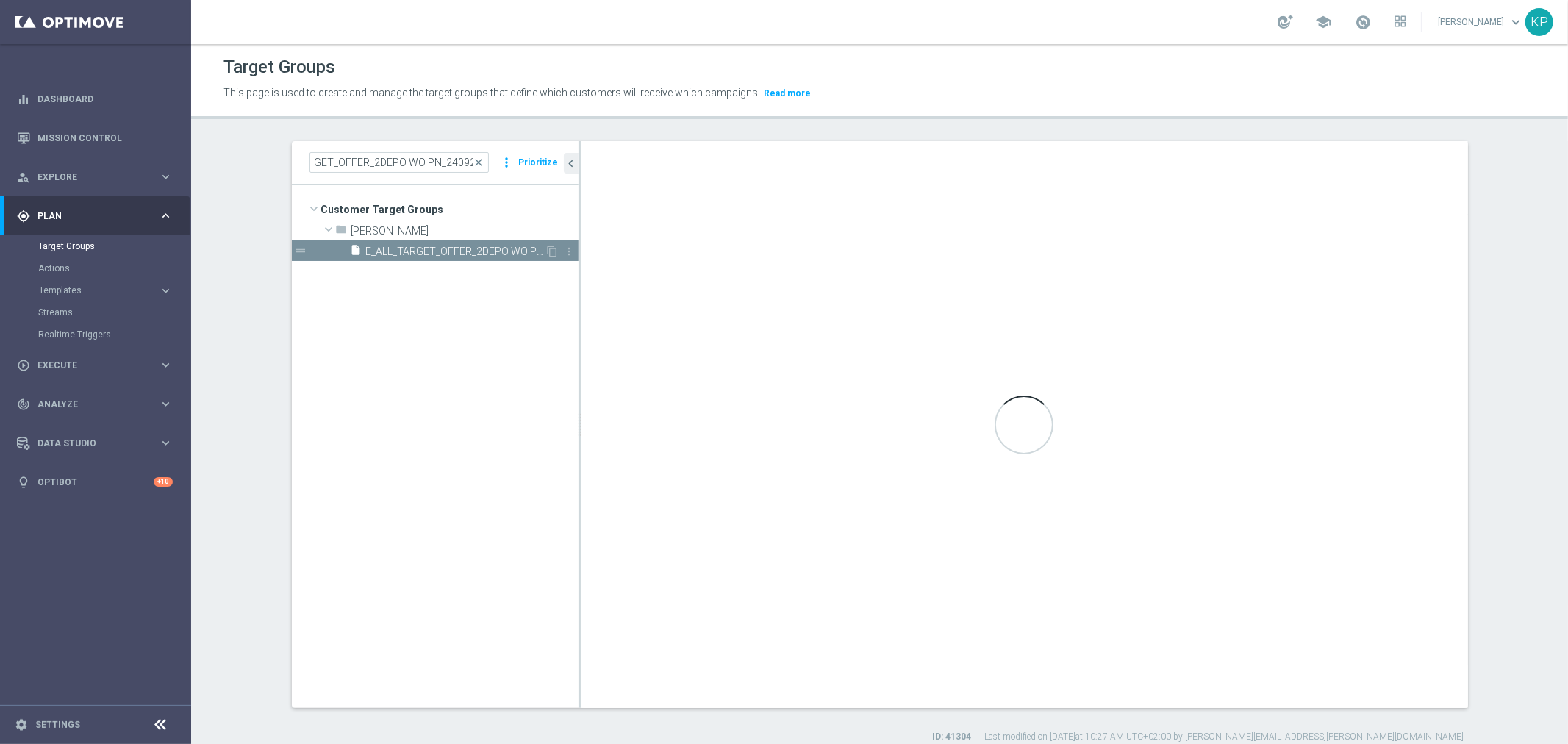
scroll to position [0, 0]
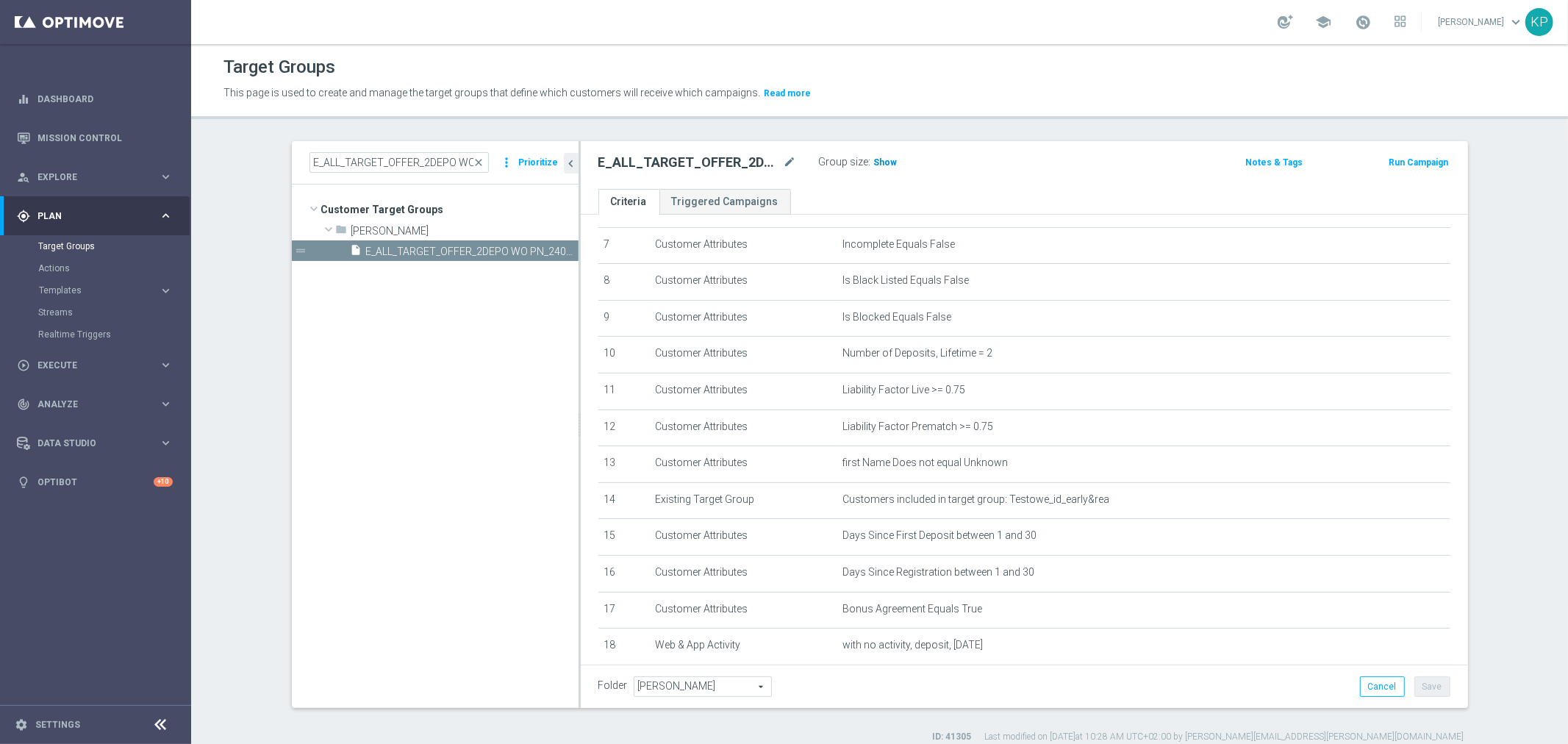
click at [873, 160] on h3 "Show" at bounding box center [886, 162] width 27 height 16
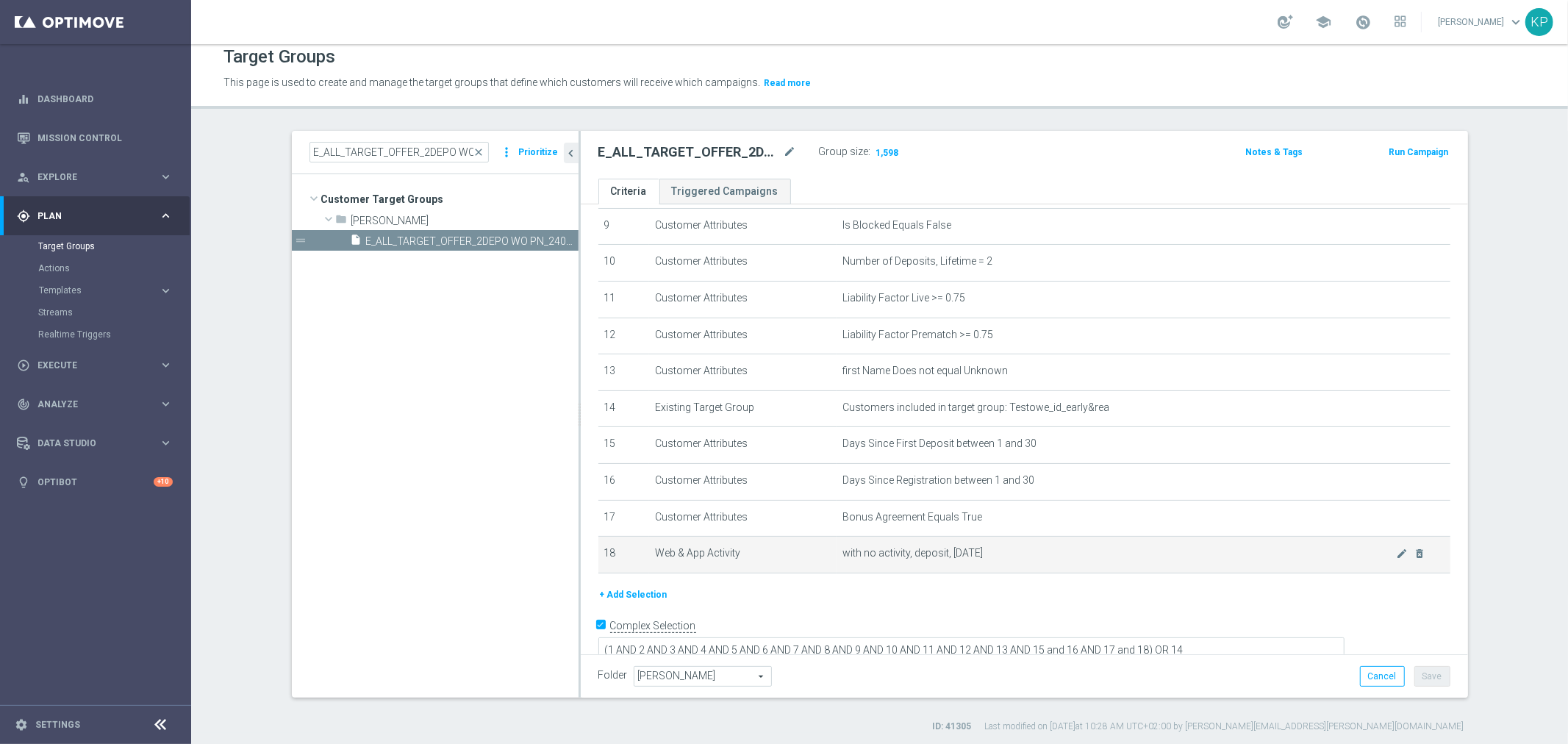
scroll to position [13, 0]
